Goal: Task Accomplishment & Management: Manage account settings

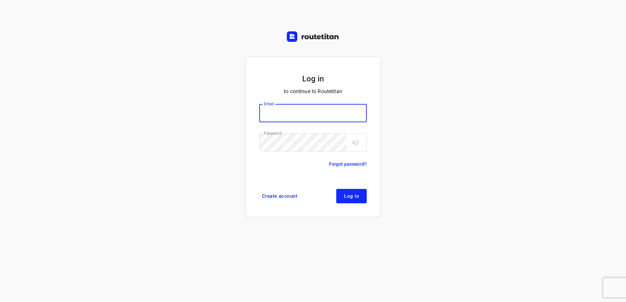
type input "horeca@kaddour.nl"
click at [355, 201] on button "Log in" at bounding box center [351, 196] width 30 height 14
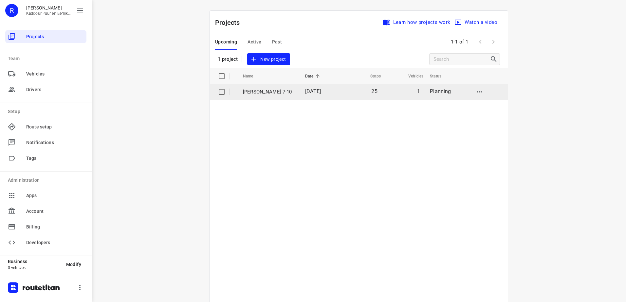
click at [315, 97] on td "[DATE]" at bounding box center [320, 92] width 41 height 16
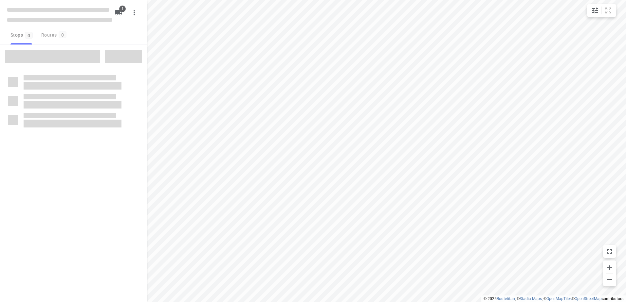
type input "distance"
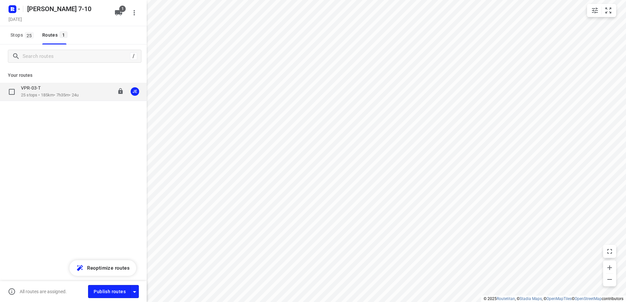
click at [52, 90] on div "VPR-03-T" at bounding box center [50, 88] width 58 height 7
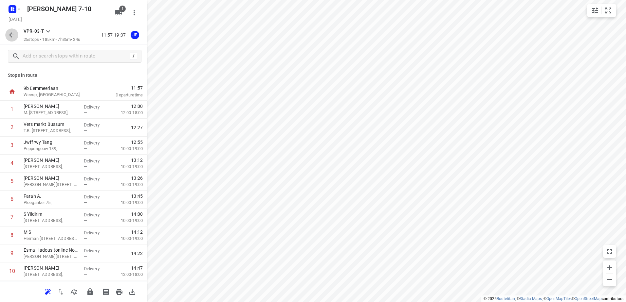
click at [14, 34] on icon "button" at bounding box center [12, 35] width 8 height 8
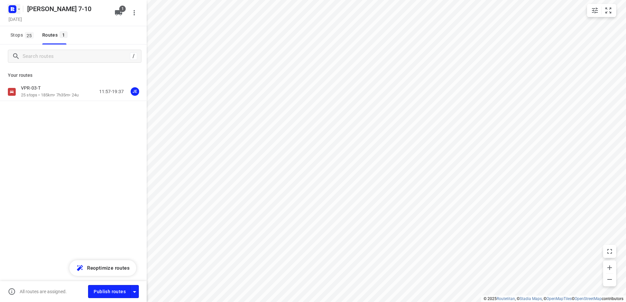
click at [15, 12] on rect "button" at bounding box center [13, 9] width 8 height 8
click at [21, 21] on span "Back to projects" at bounding box center [66, 23] width 107 height 8
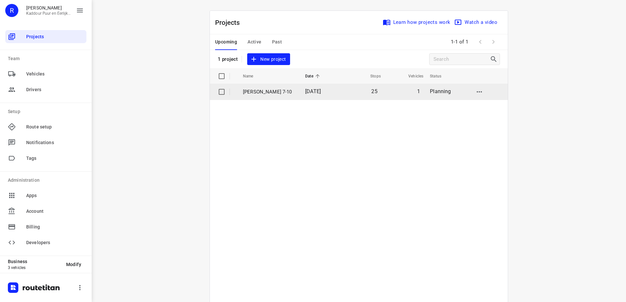
click at [283, 88] on p "[PERSON_NAME] 7-10" at bounding box center [269, 92] width 52 height 8
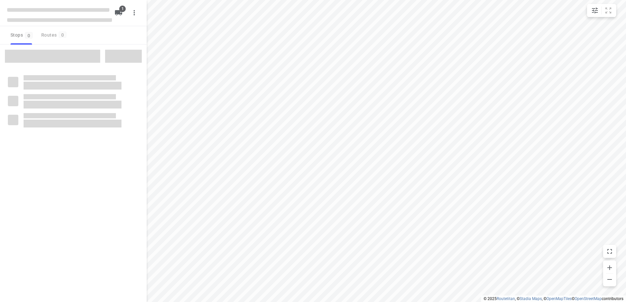
type input "distance"
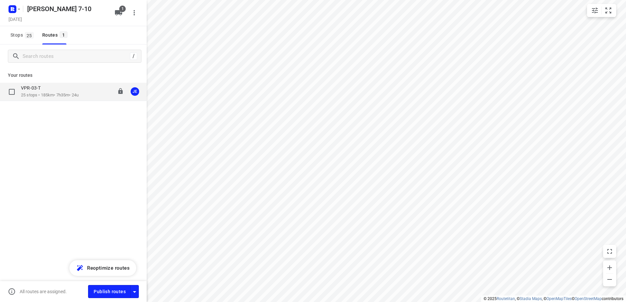
click at [28, 93] on p "25 stops • 185km • 7h35m • 24u" at bounding box center [50, 95] width 58 height 6
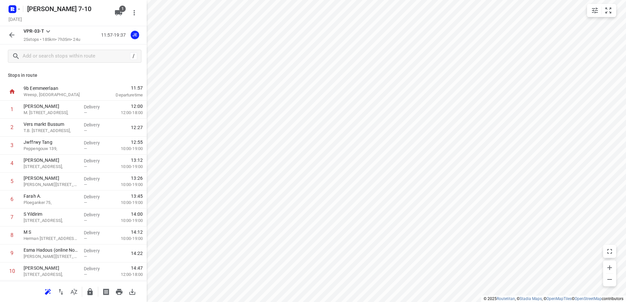
click at [7, 13] on div at bounding box center [14, 9] width 16 height 13
click at [9, 9] on rect "button" at bounding box center [13, 9] width 8 height 8
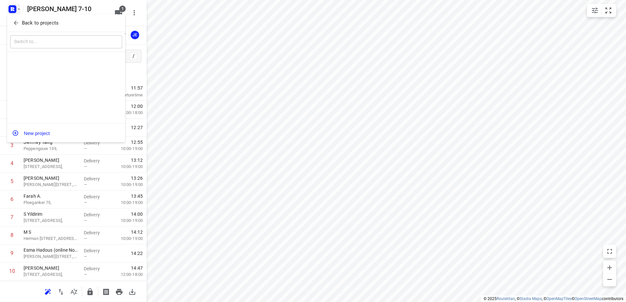
click at [36, 23] on p "Back to projects" at bounding box center [40, 23] width 37 height 8
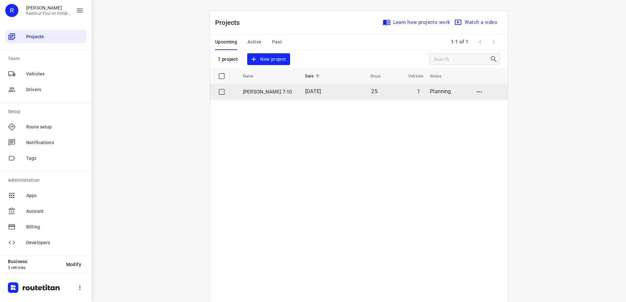
click at [261, 85] on td "[PERSON_NAME] 7-10" at bounding box center [267, 92] width 63 height 16
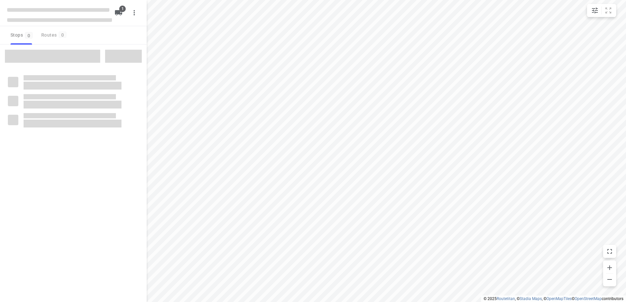
type input "distance"
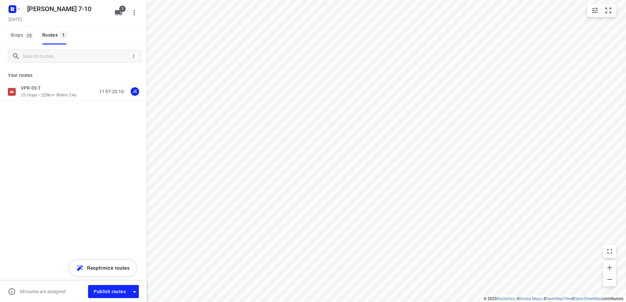
click at [57, 97] on p "25 stops • 223km • 8h8m • 24u" at bounding box center [48, 95] width 55 height 6
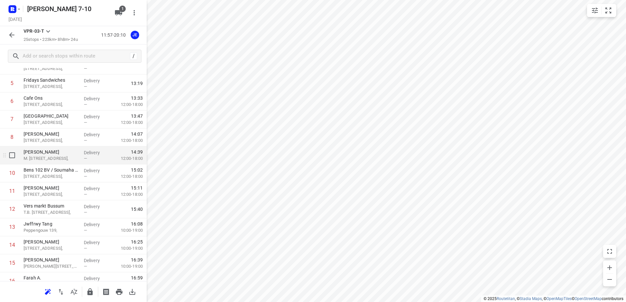
scroll to position [33, 0]
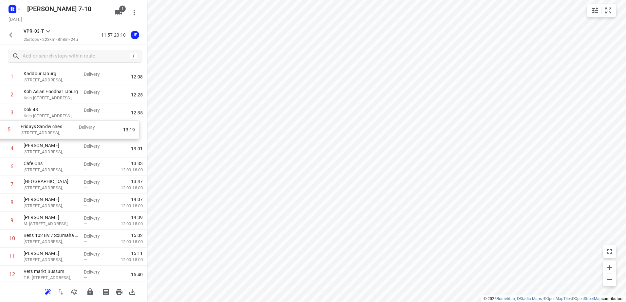
drag, startPoint x: 69, startPoint y: 148, endPoint x: 66, endPoint y: 128, distance: 20.8
click at [66, 128] on div "1 Kaddour IJburg Pampuslaan 22, Delivery — 12:08 2 Koh Asian Foodbar IJburg Kri…" at bounding box center [73, 293] width 147 height 450
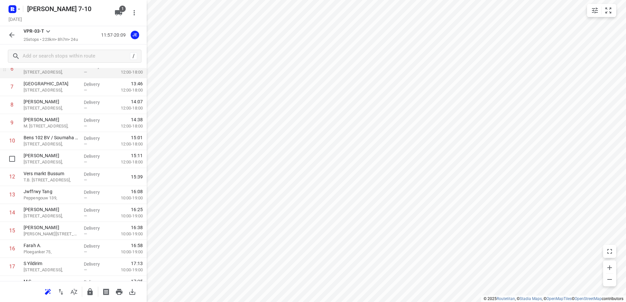
scroll to position [131, 0]
drag, startPoint x: 4, startPoint y: 3, endPoint x: 11, endPoint y: 5, distance: 7.4
click at [4, 3] on div "Jeffrey 7-10 Tuesday, Oct 07 1" at bounding box center [73, 13] width 147 height 26
click at [11, 5] on rect "button" at bounding box center [13, 9] width 8 height 8
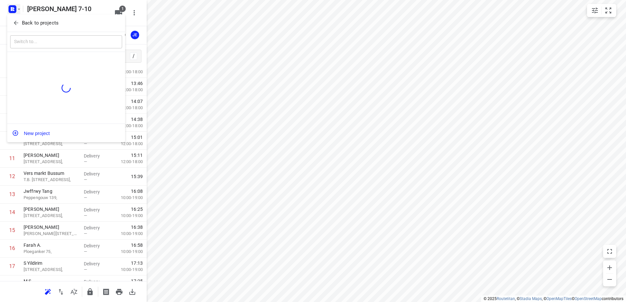
click at [28, 17] on div "Back to projects" at bounding box center [66, 23] width 118 height 18
click at [34, 25] on p "Back to projects" at bounding box center [40, 23] width 37 height 8
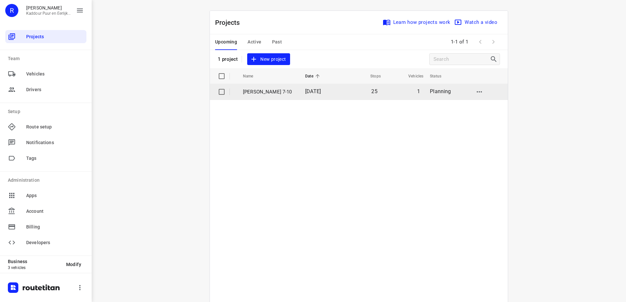
click at [328, 93] on td "[DATE]" at bounding box center [320, 92] width 41 height 16
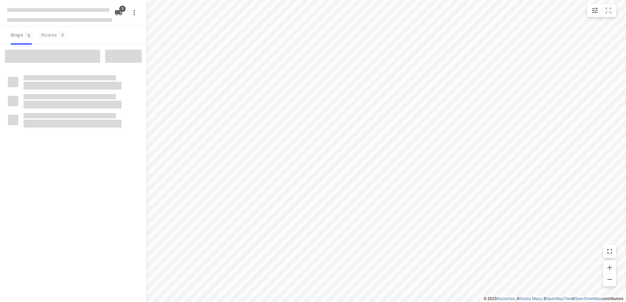
type input "distance"
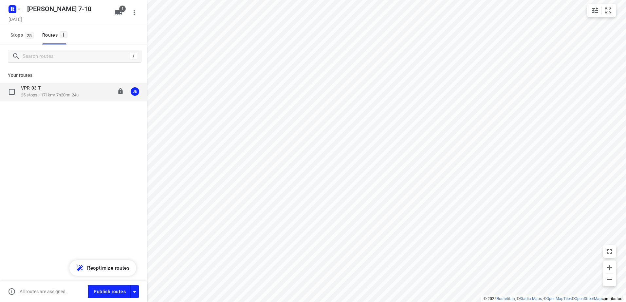
click at [40, 96] on p "25 stops • 171km • 7h20m • 24u" at bounding box center [50, 95] width 58 height 6
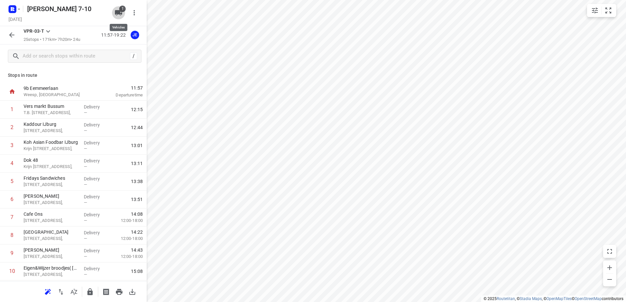
click at [120, 11] on span "1" at bounding box center [122, 9] width 7 height 7
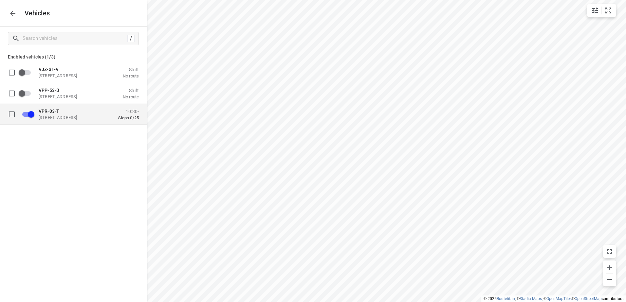
click at [67, 119] on p "Eemmeerlaan 9b, 1382 KA Weesp, Netherlands" at bounding box center [71, 117] width 65 height 5
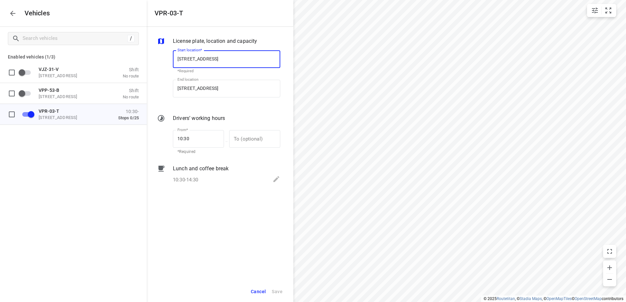
click at [14, 11] on icon "button" at bounding box center [13, 13] width 8 height 8
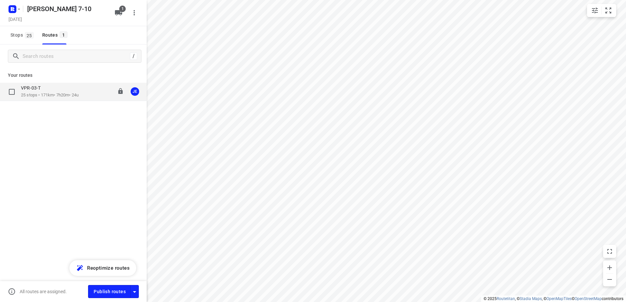
click at [55, 91] on div "VPR-03-T" at bounding box center [50, 88] width 58 height 7
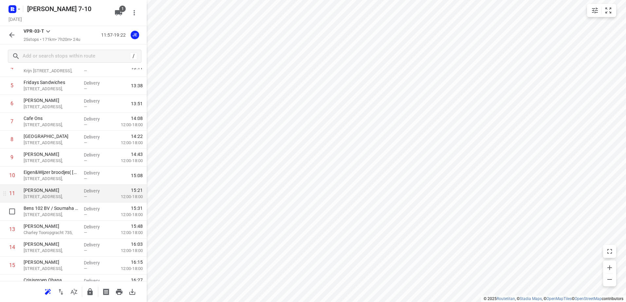
scroll to position [98, 0]
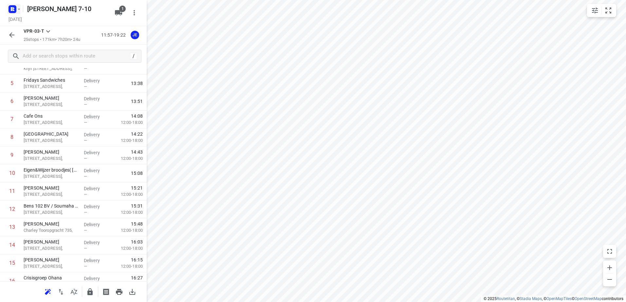
click at [11, 11] on rect "button" at bounding box center [13, 9] width 8 height 8
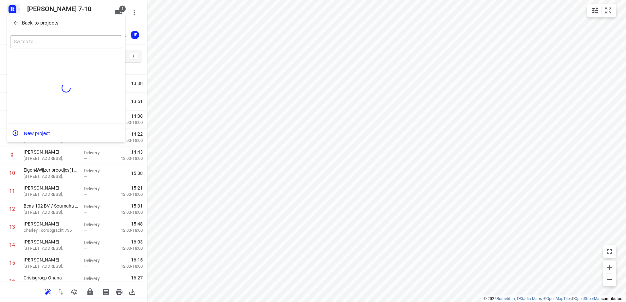
click at [37, 25] on p "Back to projects" at bounding box center [40, 23] width 37 height 8
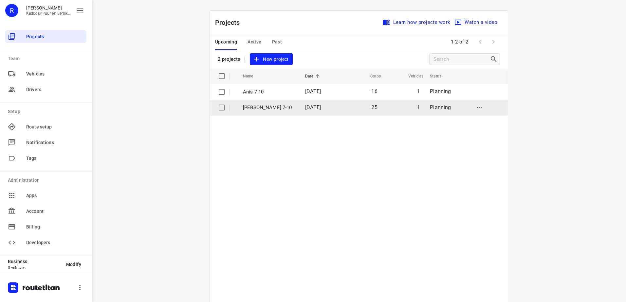
click at [317, 110] on span "[DATE]" at bounding box center [313, 107] width 16 height 6
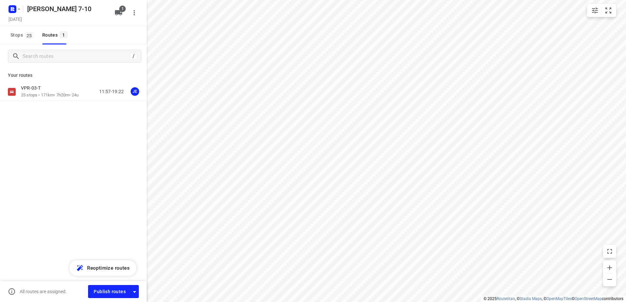
click at [101, 288] on span "Publish routes" at bounding box center [110, 292] width 32 height 8
click at [16, 13] on icon "button" at bounding box center [12, 9] width 10 height 10
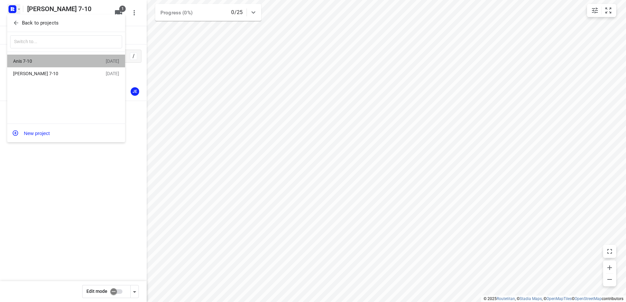
click at [53, 63] on div "Anis 7-10" at bounding box center [50, 61] width 75 height 5
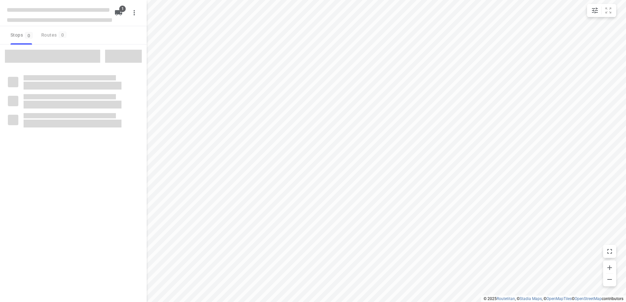
type input "distance"
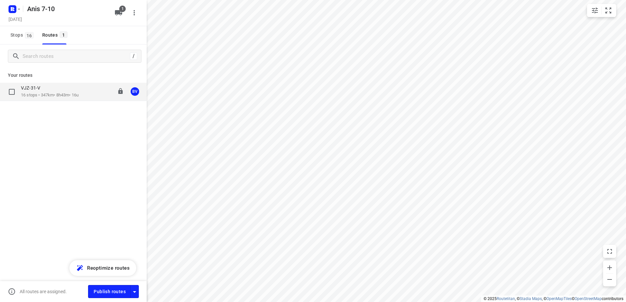
click at [50, 87] on div "VJZ-31-V" at bounding box center [50, 88] width 58 height 7
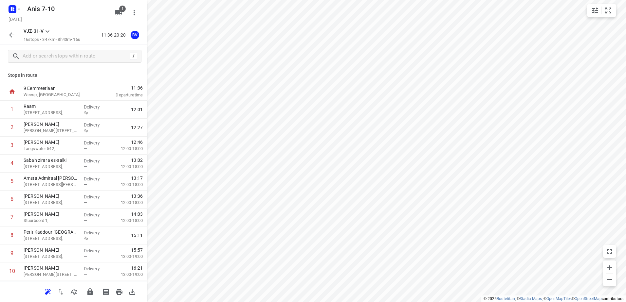
click at [15, 39] on icon "button" at bounding box center [12, 35] width 8 height 8
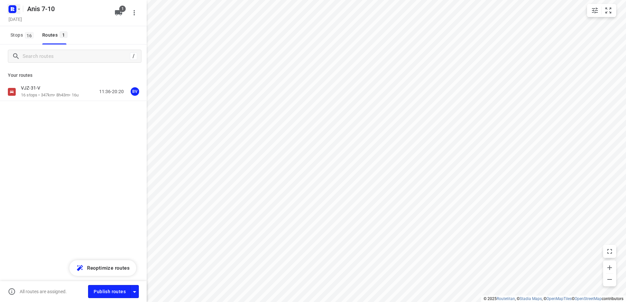
click at [15, 12] on rect "button" at bounding box center [13, 9] width 8 height 8
click at [58, 22] on span "Back to projects" at bounding box center [66, 23] width 107 height 8
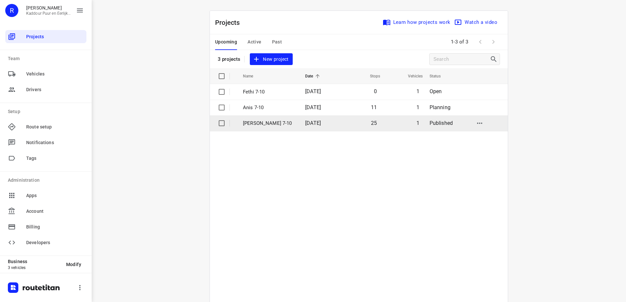
click at [284, 121] on p "[PERSON_NAME] 7-10" at bounding box center [269, 124] width 52 height 8
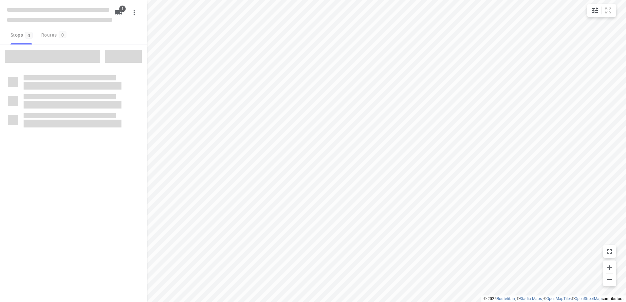
type input "distance"
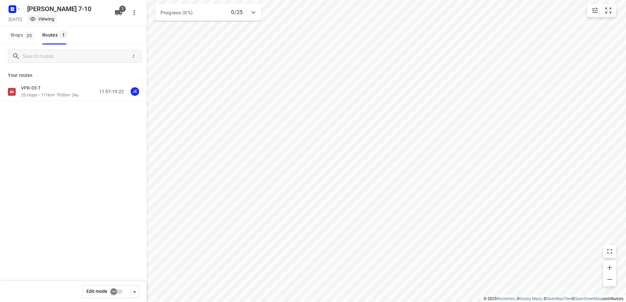
click at [8, 7] on icon "button" at bounding box center [12, 9] width 10 height 10
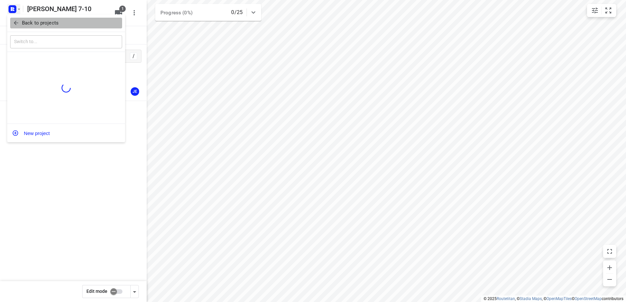
click at [61, 23] on span "Back to projects" at bounding box center [66, 23] width 107 height 8
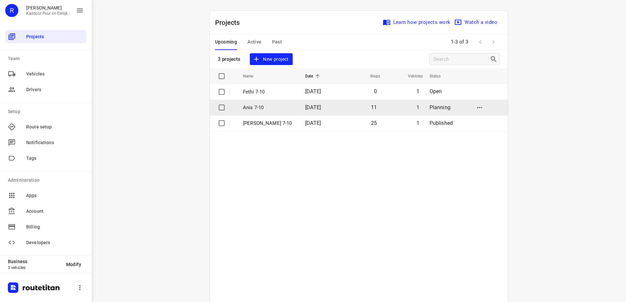
click at [276, 109] on p "Anis 7-10" at bounding box center [269, 108] width 52 height 8
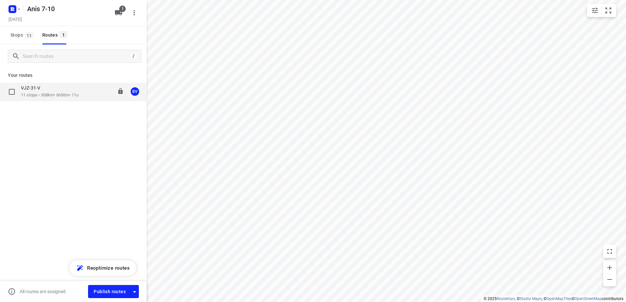
click at [33, 90] on p "VJZ-31-V" at bounding box center [32, 88] width 23 height 6
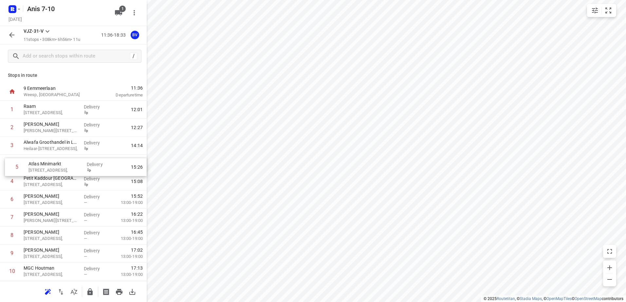
drag, startPoint x: 60, startPoint y: 178, endPoint x: 66, endPoint y: 156, distance: 23.5
click at [66, 156] on div "1 Raam Raamdwarsstraat 3, Delivery 12:01 2 Kaddour Osdorp Martini van Geffenstr…" at bounding box center [73, 200] width 147 height 198
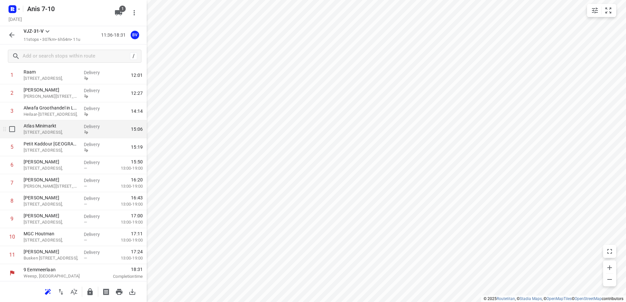
scroll to position [35, 0]
click at [7, 35] on button "button" at bounding box center [11, 34] width 13 height 13
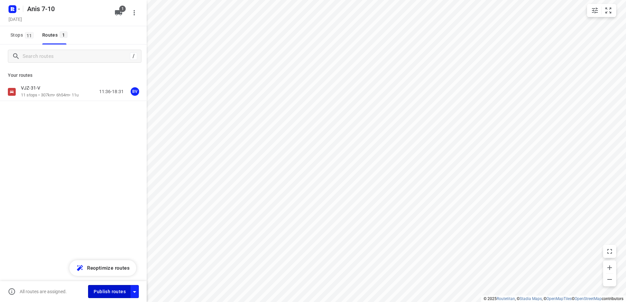
click at [107, 291] on span "Publish routes" at bounding box center [110, 292] width 32 height 8
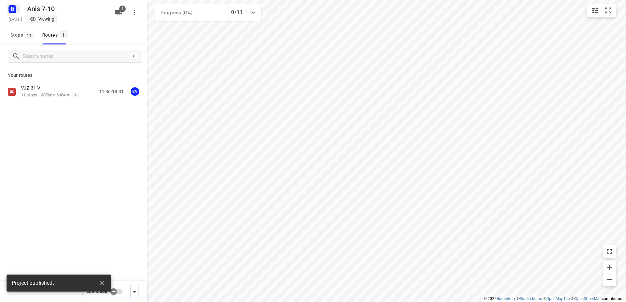
click at [9, 10] on rect "button" at bounding box center [13, 9] width 8 height 8
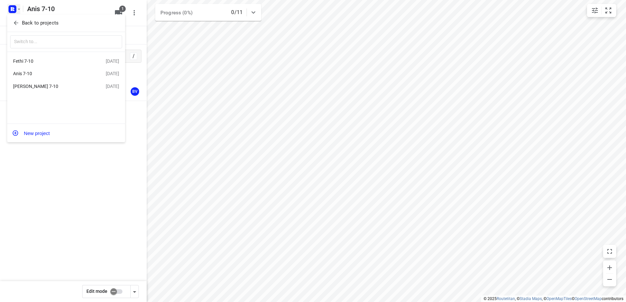
click at [55, 61] on div "Fethi 7-10" at bounding box center [50, 61] width 75 height 5
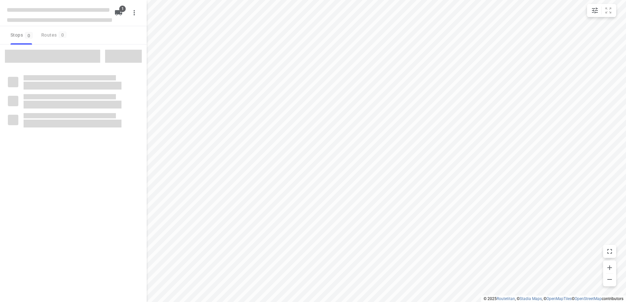
type input "distance"
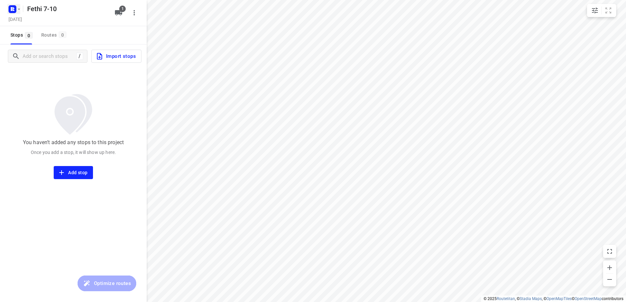
click at [16, 12] on icon "button" at bounding box center [12, 9] width 10 height 10
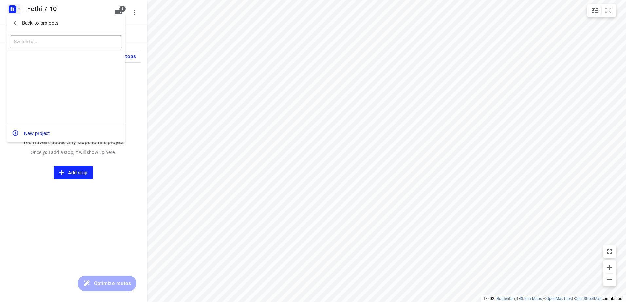
click at [49, 25] on p "Back to projects" at bounding box center [40, 23] width 37 height 8
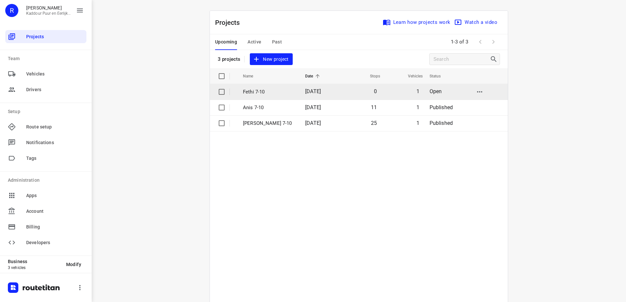
click at [276, 92] on p "Fethi 7-10" at bounding box center [269, 92] width 52 height 8
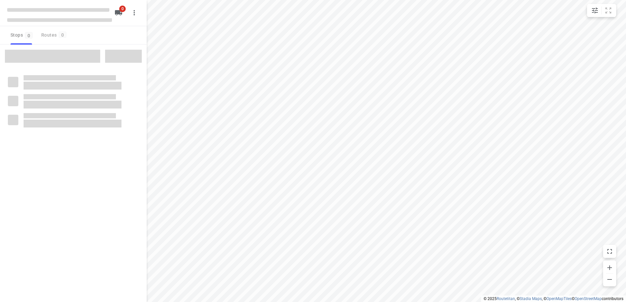
type input "distance"
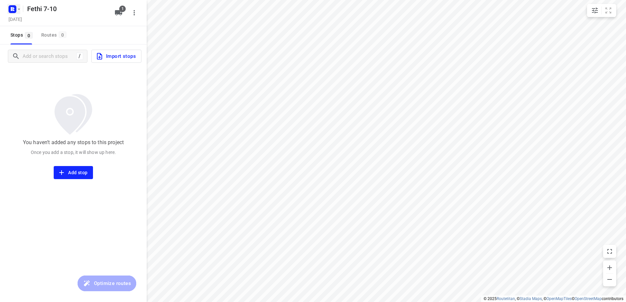
click at [10, 9] on rect "button" at bounding box center [13, 9] width 8 height 8
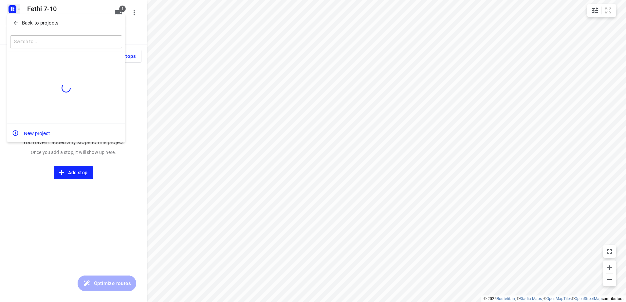
click at [54, 21] on p "Back to projects" at bounding box center [40, 23] width 37 height 8
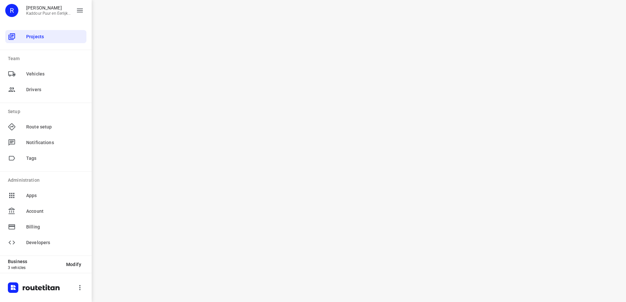
click at [398, 120] on div "i © 2025 Routetitan , © Stadia Maps , © OpenMapTiles © OpenStreetMap contributo…" at bounding box center [359, 151] width 534 height 302
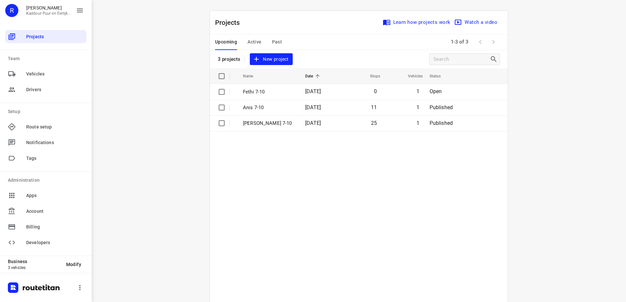
click at [280, 43] on div "Upcoming Active Past" at bounding box center [253, 42] width 77 height 16
click at [265, 38] on div "Upcoming Active Past" at bounding box center [253, 42] width 77 height 16
click at [272, 39] on span "Past" at bounding box center [277, 42] width 10 height 8
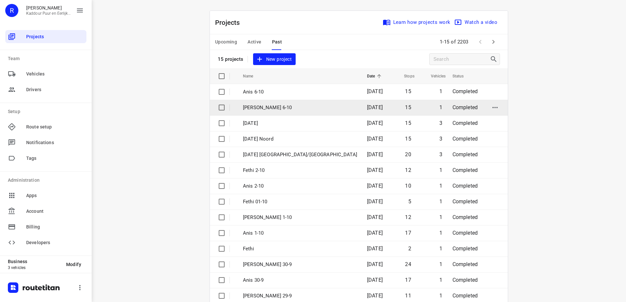
click at [262, 105] on p "Jeffrey 6-10" at bounding box center [300, 108] width 114 height 8
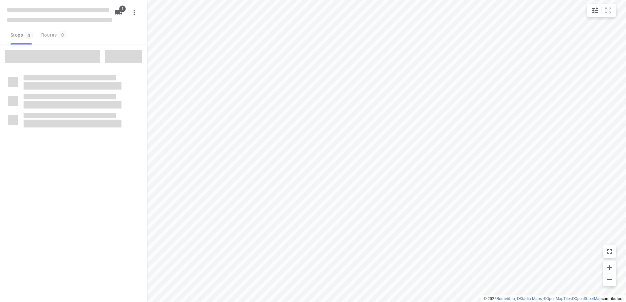
type input "distance"
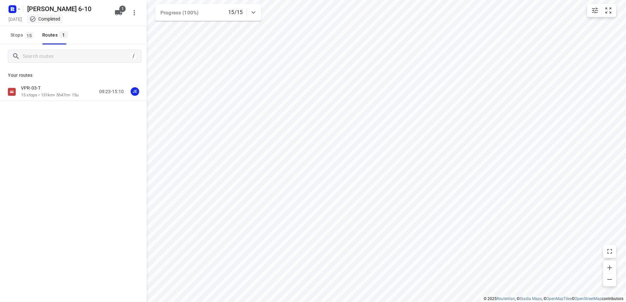
click at [61, 88] on div "VPR-03-T" at bounding box center [50, 88] width 58 height 7
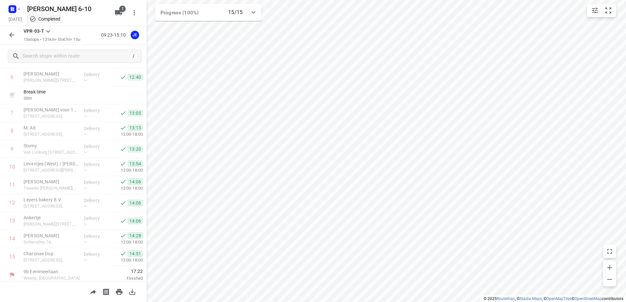
scroll to position [125, 0]
click at [8, 11] on icon "button" at bounding box center [12, 9] width 10 height 10
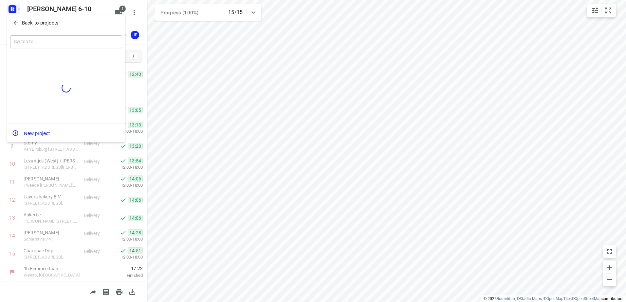
click at [41, 26] on p "Back to projects" at bounding box center [40, 23] width 37 height 8
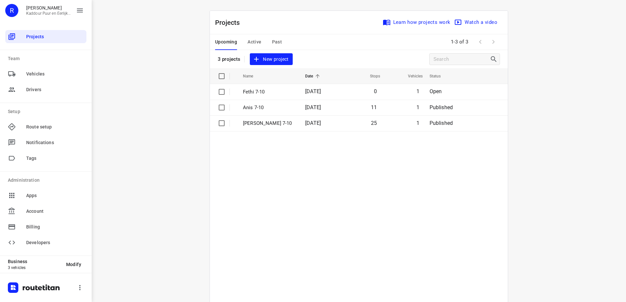
click at [278, 41] on span "Past" at bounding box center [277, 42] width 10 height 8
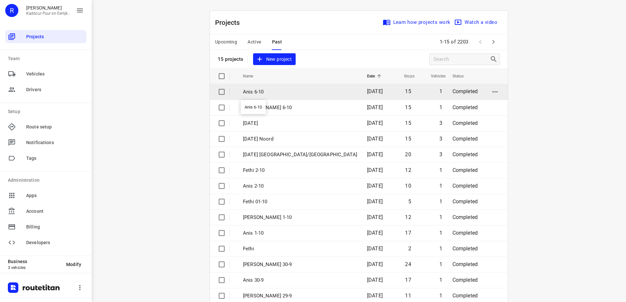
click at [276, 92] on p "Anis 6-10" at bounding box center [300, 92] width 114 height 8
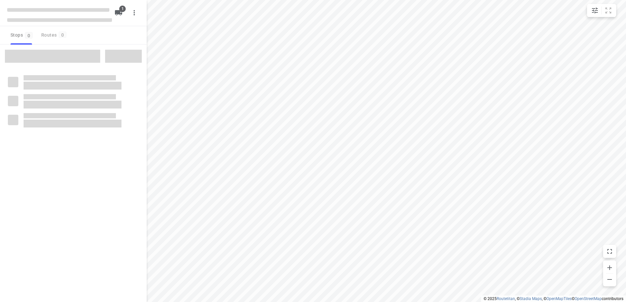
type input "distance"
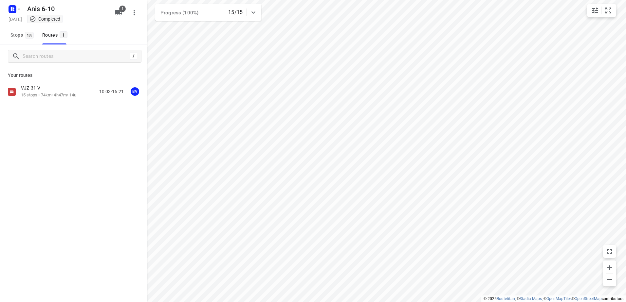
click at [43, 95] on p "15 stops • 74km • 4h47m • 14u" at bounding box center [48, 95] width 55 height 6
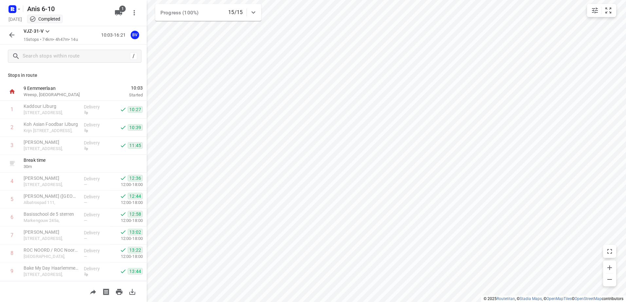
scroll to position [125, 0]
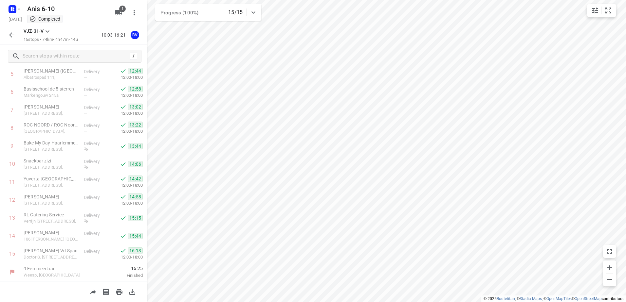
click at [15, 36] on icon "button" at bounding box center [12, 35] width 8 height 8
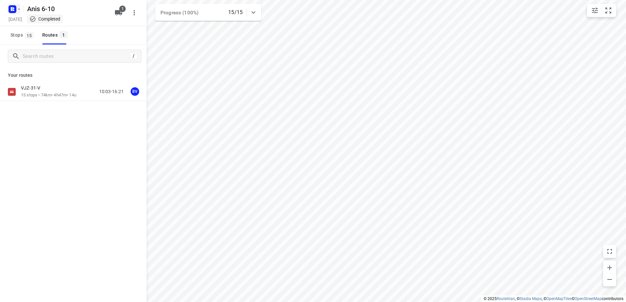
click at [15, 11] on rect "button" at bounding box center [13, 9] width 8 height 8
click at [28, 17] on div "Back to projects" at bounding box center [66, 23] width 118 height 18
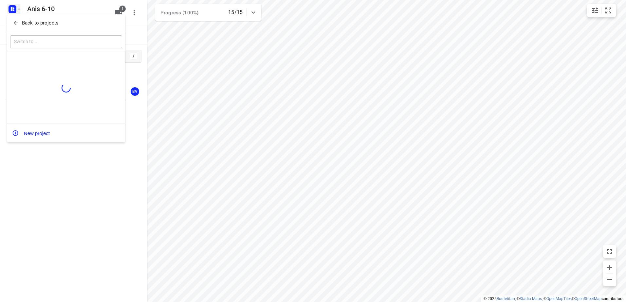
click at [33, 24] on p "Back to projects" at bounding box center [40, 23] width 37 height 8
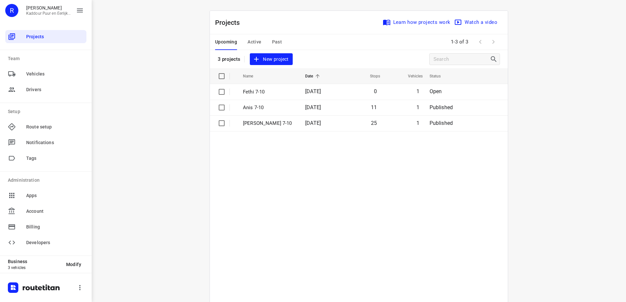
click at [279, 41] on span "Past" at bounding box center [277, 42] width 10 height 8
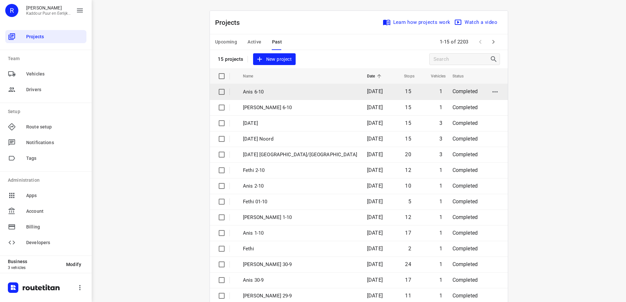
click at [267, 92] on p "Anis 6-10" at bounding box center [300, 92] width 114 height 8
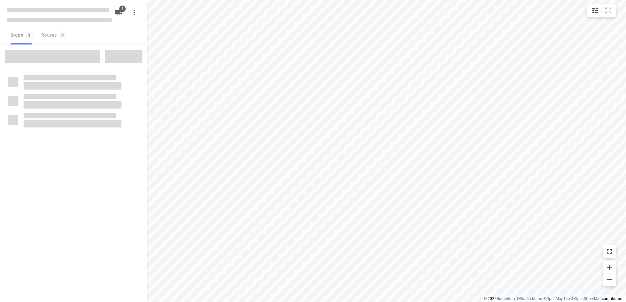
type input "distance"
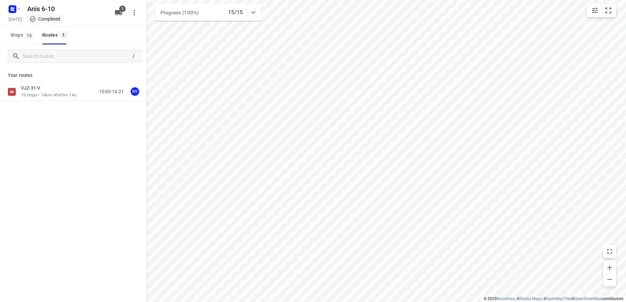
click at [50, 92] on div "VJZ-31-V" at bounding box center [48, 88] width 55 height 7
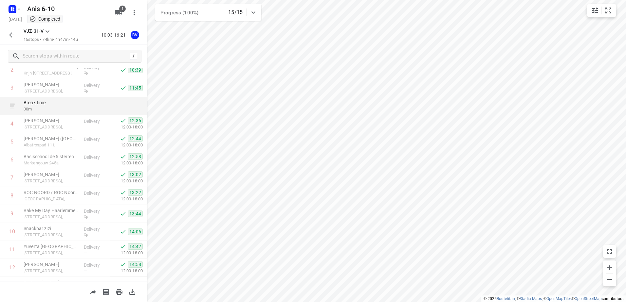
scroll to position [125, 0]
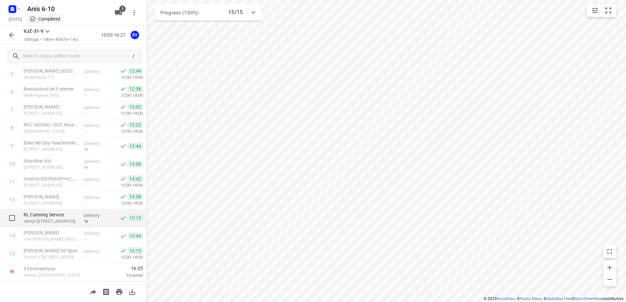
click at [95, 218] on p "Delivery" at bounding box center [96, 215] width 24 height 7
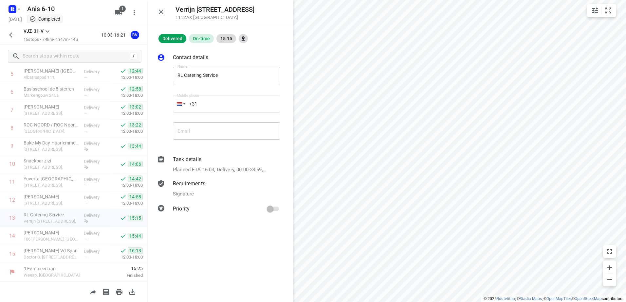
click at [198, 186] on p "Requirements" at bounding box center [189, 184] width 32 height 8
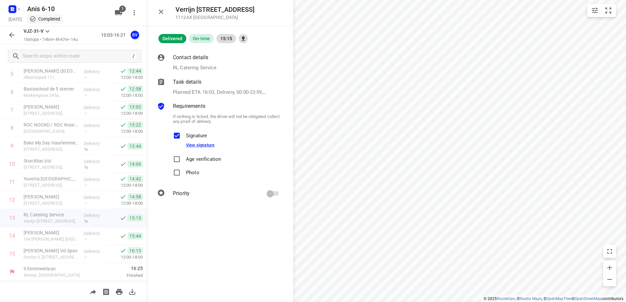
click at [203, 146] on link "View signature" at bounding box center [200, 145] width 28 height 5
click at [93, 163] on p "Delivery" at bounding box center [96, 161] width 24 height 7
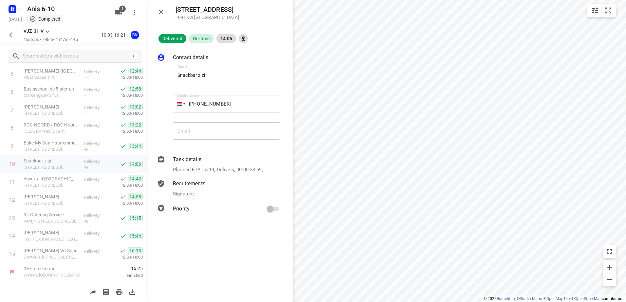
click at [198, 182] on p "Requirements" at bounding box center [189, 184] width 32 height 8
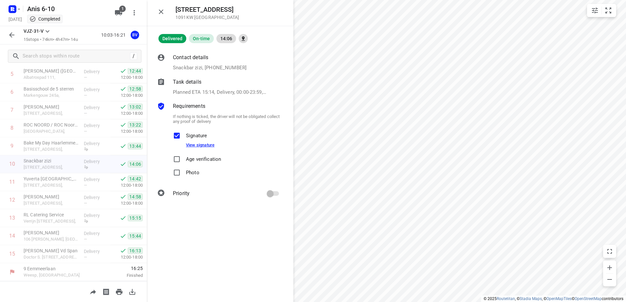
click at [201, 147] on link "View signature" at bounding box center [200, 145] width 28 height 5
click at [96, 146] on p "Delivery" at bounding box center [96, 143] width 24 height 7
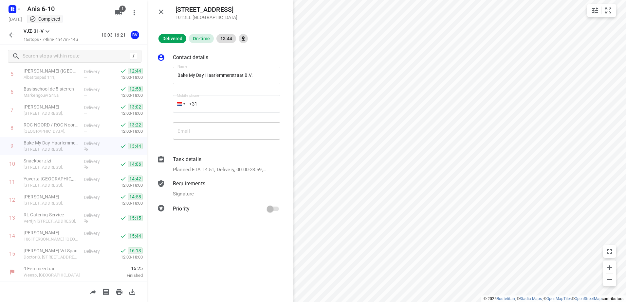
click at [182, 192] on p "Signature" at bounding box center [183, 194] width 21 height 8
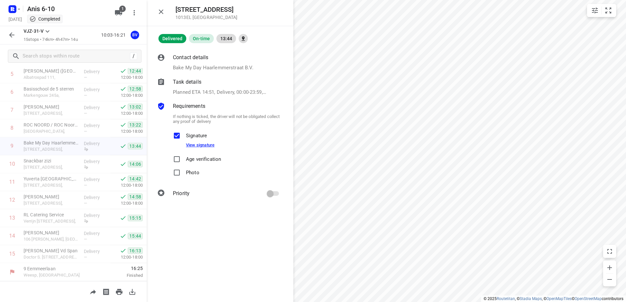
click at [200, 144] on link "View signature" at bounding box center [200, 145] width 28 height 5
click at [165, 16] on button "button" at bounding box center [160, 11] width 13 height 13
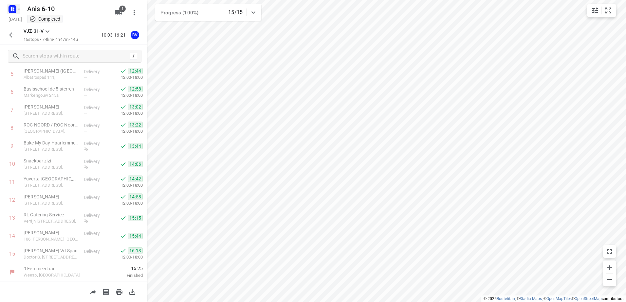
click at [15, 12] on rect "button" at bounding box center [13, 9] width 8 height 8
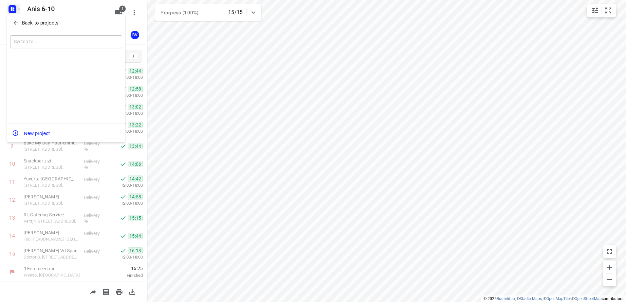
click at [27, 20] on p "Back to projects" at bounding box center [40, 23] width 37 height 8
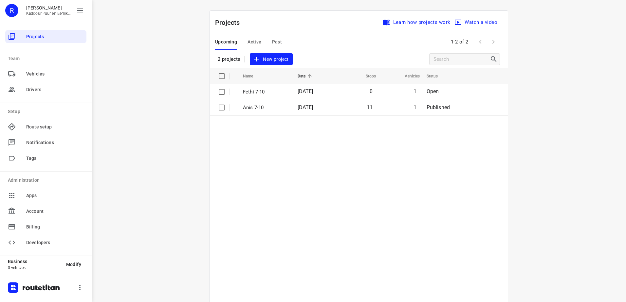
click at [258, 45] on span "Active" at bounding box center [254, 42] width 14 height 8
click at [227, 37] on button "Upcoming" at bounding box center [226, 42] width 22 height 16
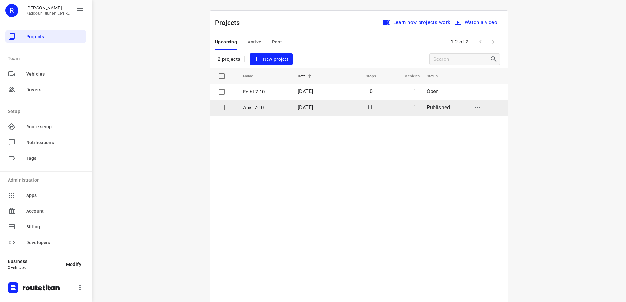
click at [260, 107] on p "Anis 7-10" at bounding box center [265, 108] width 45 height 8
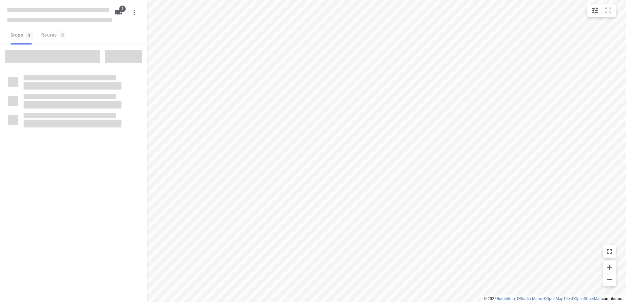
type input "distance"
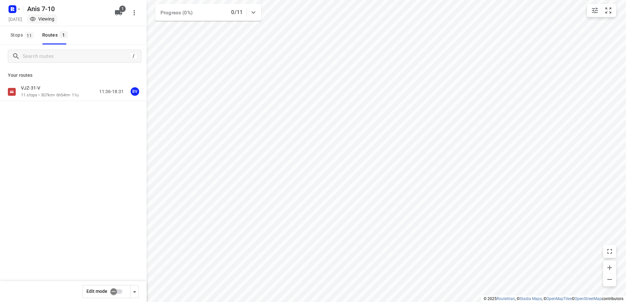
click at [43, 91] on div "VJZ-31-V" at bounding box center [50, 88] width 58 height 7
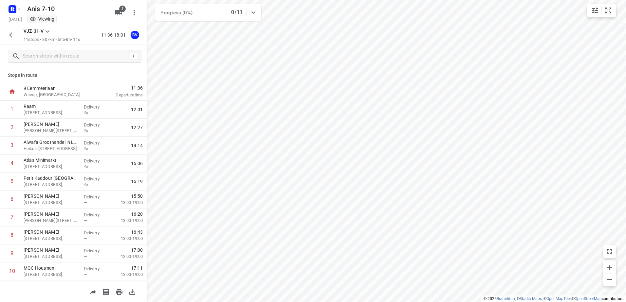
click at [12, 40] on button "button" at bounding box center [11, 34] width 13 height 13
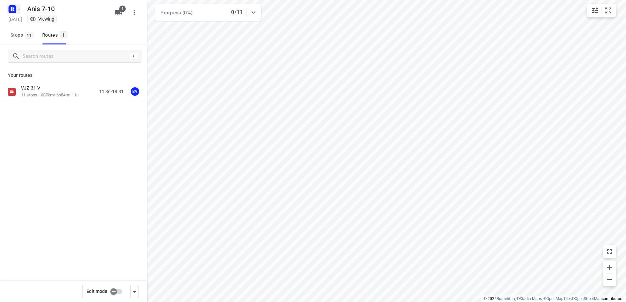
click at [9, 11] on rect "button" at bounding box center [13, 9] width 8 height 8
click at [43, 22] on p "Back to projects" at bounding box center [40, 23] width 37 height 8
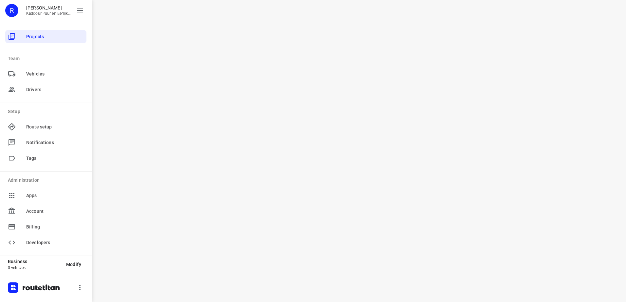
click at [258, 115] on div "i © 2025 Routetitan , © Stadia Maps , © OpenMapTiles © OpenStreetMap contributo…" at bounding box center [359, 151] width 534 height 302
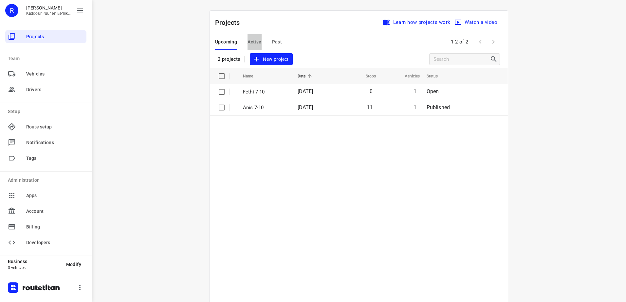
click at [256, 44] on span "Active" at bounding box center [254, 42] width 14 height 8
click at [261, 95] on p "[PERSON_NAME] 7-10" at bounding box center [269, 92] width 52 height 8
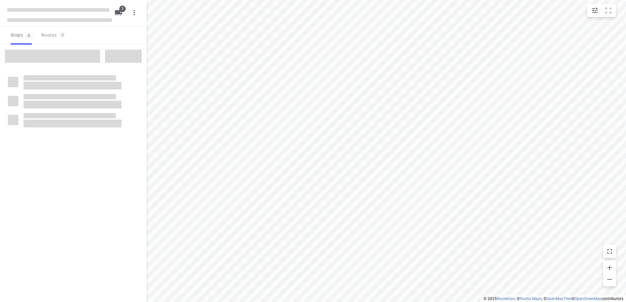
type input "distance"
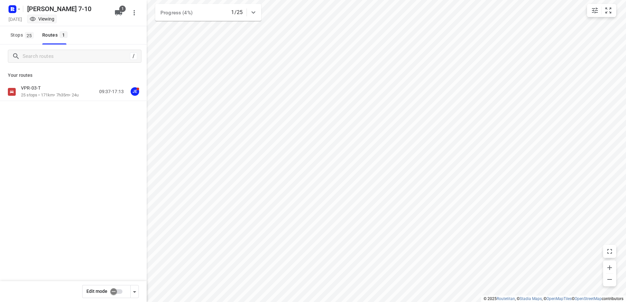
click at [40, 84] on div "VPR-03-T 25 stops • 171km • 7h35m • 24u 09:37-17:13 JE" at bounding box center [73, 92] width 147 height 18
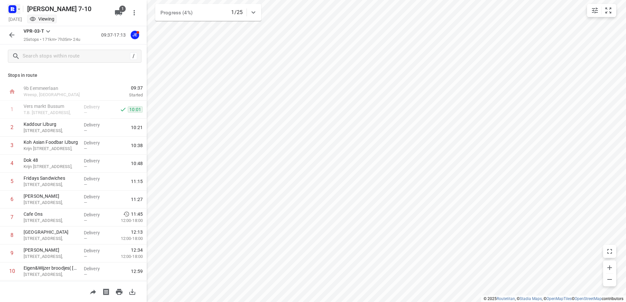
click at [9, 6] on icon "button" at bounding box center [12, 9] width 10 height 10
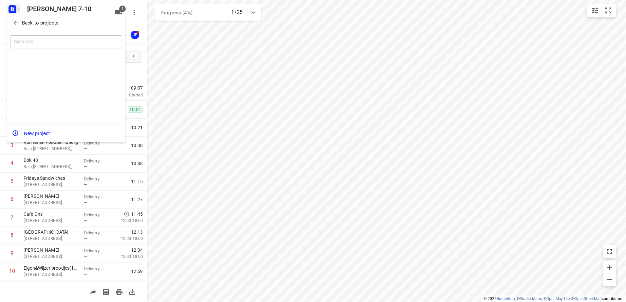
click at [12, 8] on div at bounding box center [313, 151] width 626 height 302
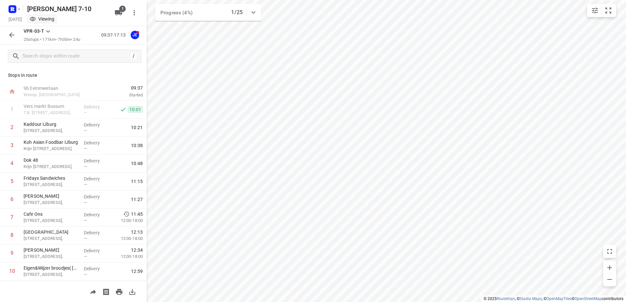
click at [13, 2] on div "[PERSON_NAME] 7-10 [DATE] Viewing" at bounding box center [59, 12] width 105 height 23
click at [19, 8] on icon "button" at bounding box center [18, 9] width 5 height 5
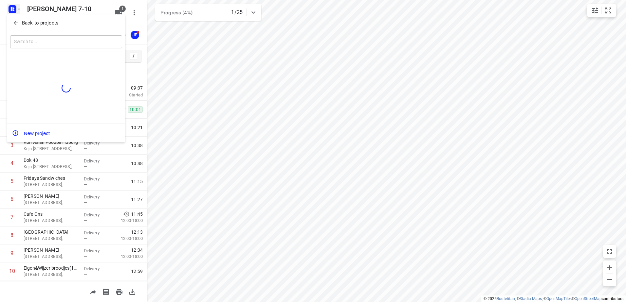
click at [40, 21] on p "Back to projects" at bounding box center [40, 23] width 37 height 8
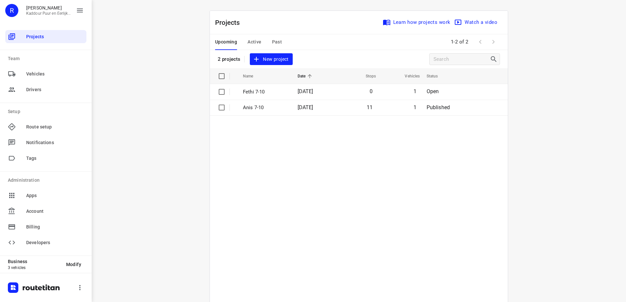
click at [250, 40] on span "Active" at bounding box center [254, 42] width 14 height 8
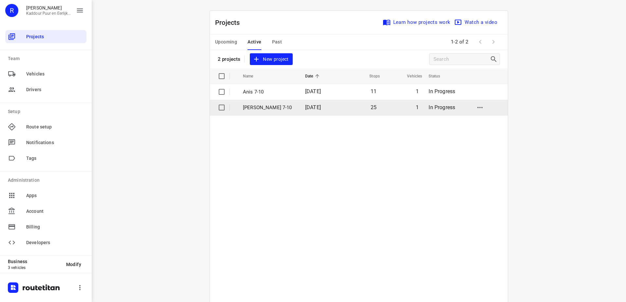
click at [271, 106] on p "[PERSON_NAME] 7-10" at bounding box center [269, 108] width 52 height 8
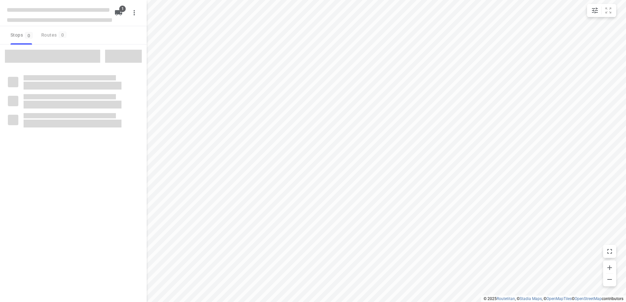
type input "distance"
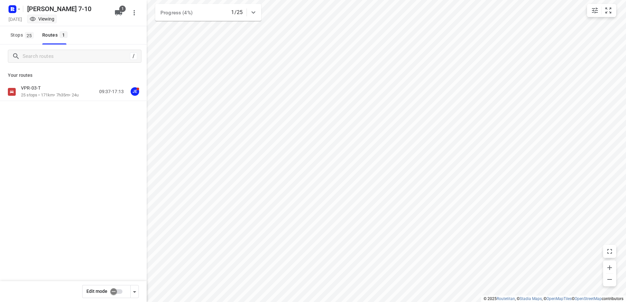
click at [46, 91] on div "VPR-03-T" at bounding box center [50, 88] width 58 height 7
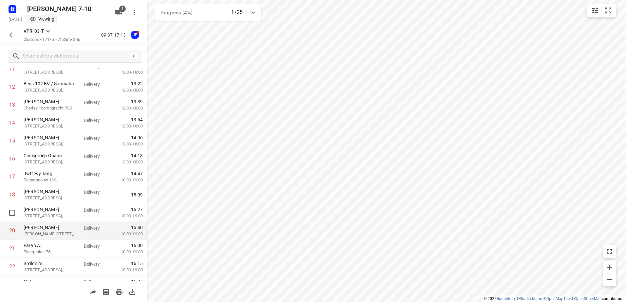
scroll to position [287, 0]
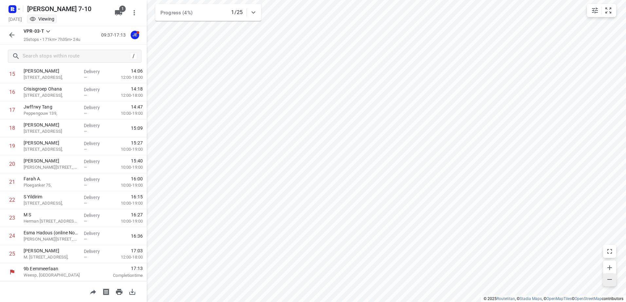
click at [608, 280] on icon "button" at bounding box center [609, 280] width 8 height 8
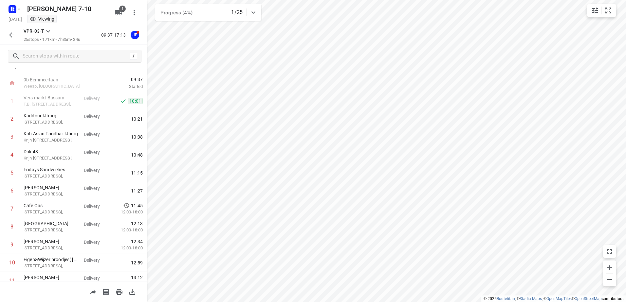
scroll to position [0, 0]
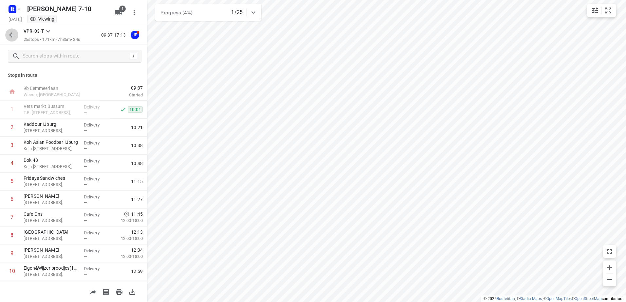
click at [16, 34] on button "button" at bounding box center [11, 34] width 13 height 13
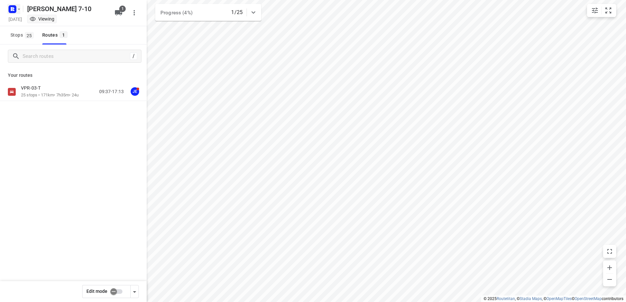
click at [16, 12] on icon "button" at bounding box center [12, 9] width 10 height 10
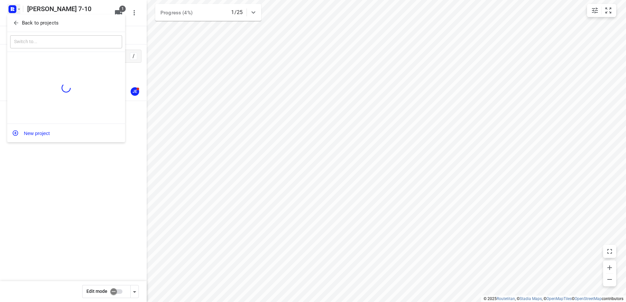
click at [81, 16] on div "Back to projects" at bounding box center [66, 23] width 118 height 18
click at [73, 21] on span "Back to projects" at bounding box center [66, 23] width 107 height 8
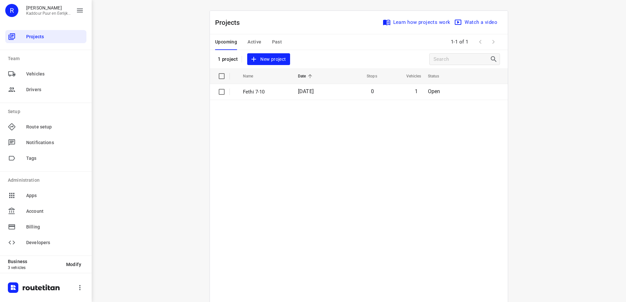
click at [249, 46] on button "Active" at bounding box center [254, 42] width 14 height 16
click at [226, 36] on button "Upcoming" at bounding box center [226, 42] width 22 height 16
